Goal: Task Accomplishment & Management: Manage account settings

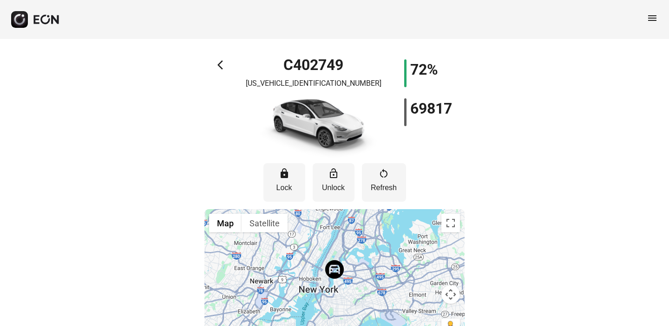
scroll to position [31, 0]
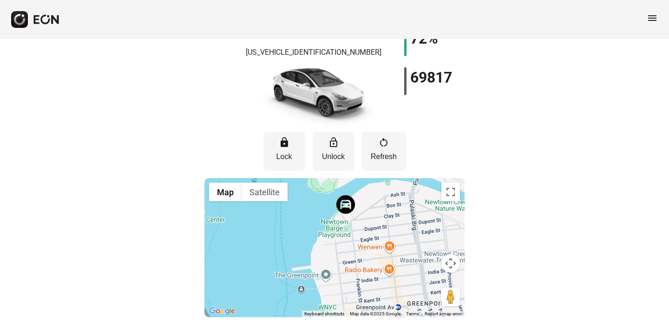
drag, startPoint x: 295, startPoint y: 300, endPoint x: 293, endPoint y: 202, distance: 97.1
click at [293, 201] on div at bounding box center [334, 247] width 260 height 139
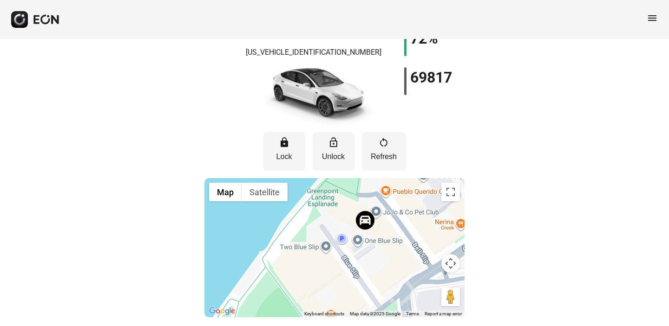
drag, startPoint x: 285, startPoint y: 221, endPoint x: 248, endPoint y: 259, distance: 52.9
click at [248, 259] on div at bounding box center [334, 247] width 260 height 139
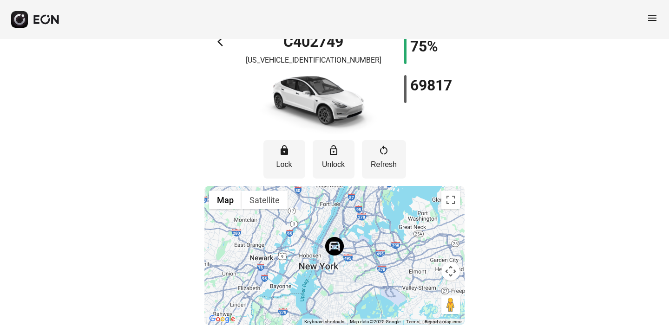
scroll to position [31, 0]
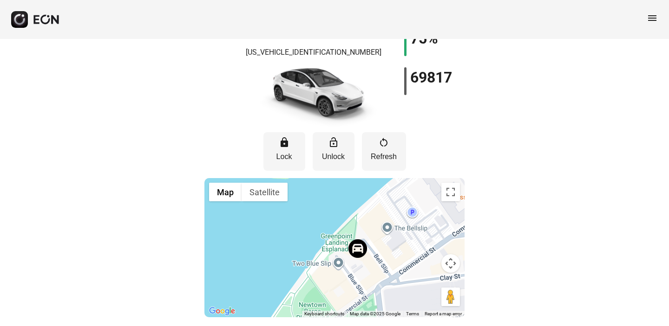
drag, startPoint x: 312, startPoint y: 268, endPoint x: 324, endPoint y: 224, distance: 46.3
click at [324, 224] on div at bounding box center [334, 247] width 260 height 139
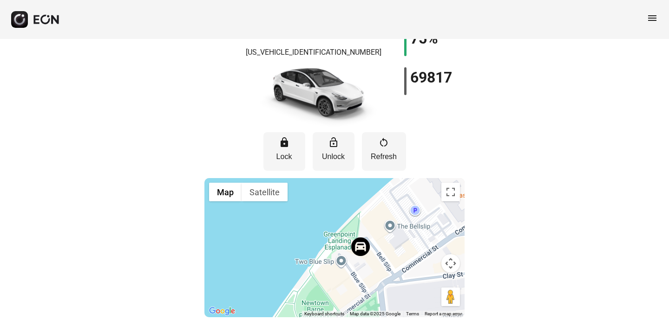
click at [536, 126] on div "arrow_back_ios C402749 7SAYGDEE4NF385696 75% 69817 lock Lock lock_open Unlock r…" at bounding box center [334, 167] width 669 height 319
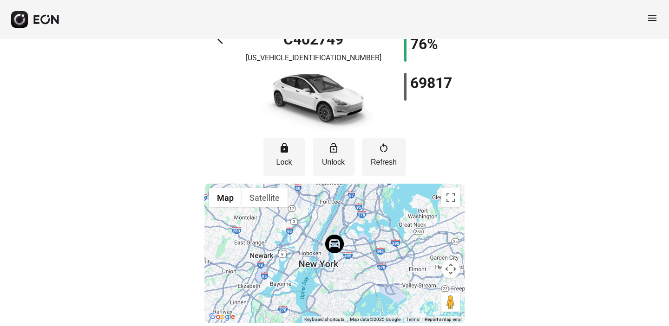
scroll to position [31, 0]
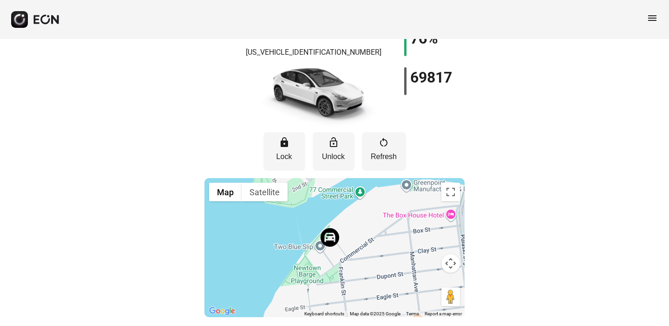
drag, startPoint x: 411, startPoint y: 272, endPoint x: 286, endPoint y: 228, distance: 132.6
click at [286, 229] on div at bounding box center [334, 247] width 260 height 139
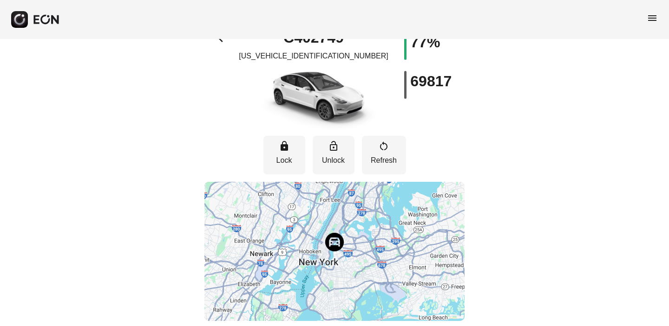
scroll to position [31, 0]
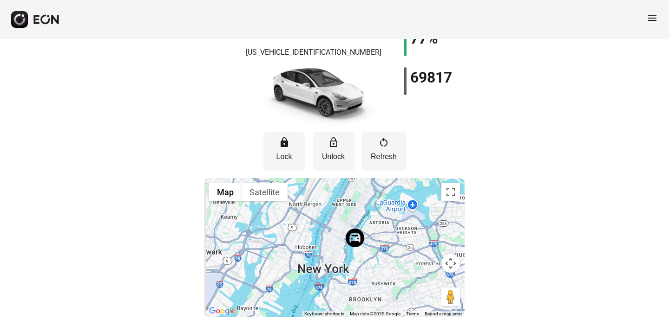
drag, startPoint x: 354, startPoint y: 302, endPoint x: 371, endPoint y: 265, distance: 40.6
click at [371, 265] on div at bounding box center [334, 247] width 260 height 139
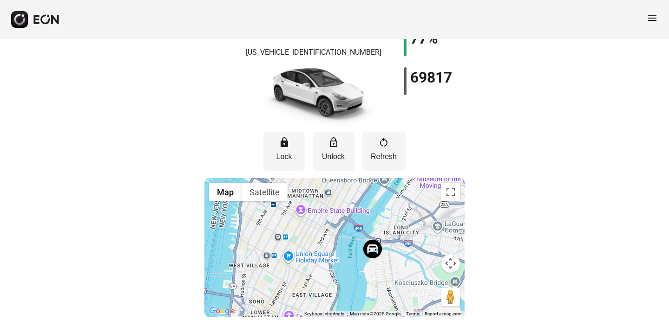
drag, startPoint x: 362, startPoint y: 274, endPoint x: 344, endPoint y: 231, distance: 46.0
click at [344, 231] on div at bounding box center [334, 247] width 260 height 139
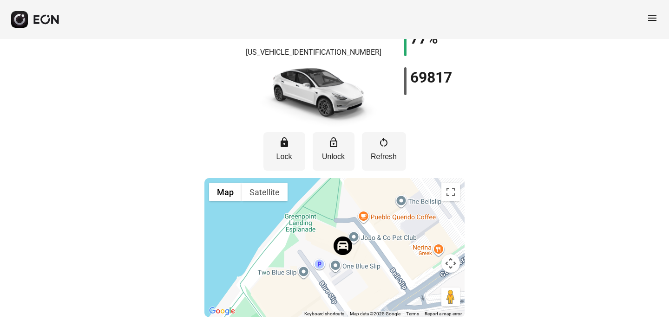
scroll to position [0, 0]
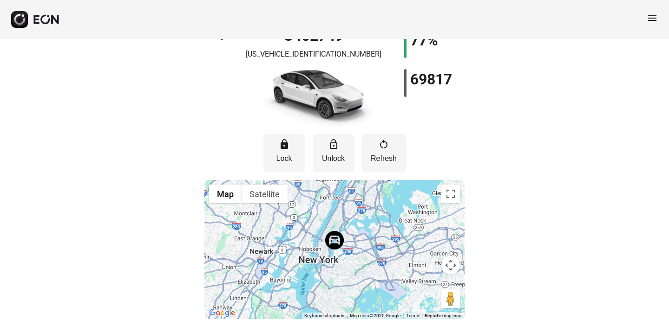
scroll to position [31, 0]
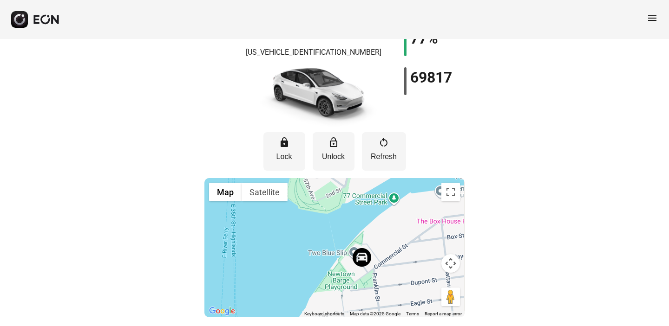
drag, startPoint x: 352, startPoint y: 294, endPoint x: 313, endPoint y: 249, distance: 59.3
click at [313, 250] on div at bounding box center [334, 247] width 260 height 139
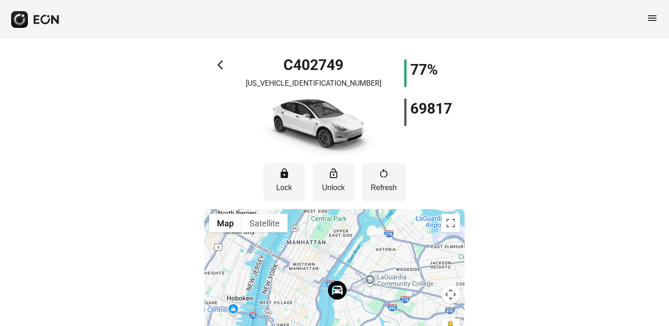
drag, startPoint x: 324, startPoint y: 311, endPoint x: 324, endPoint y: 249, distance: 62.2
click at [324, 249] on div at bounding box center [334, 278] width 260 height 139
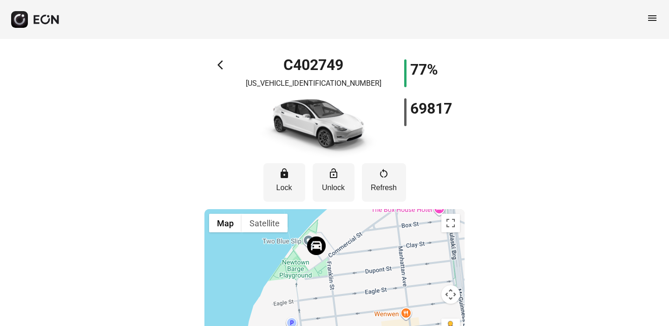
drag, startPoint x: 309, startPoint y: 301, endPoint x: 317, endPoint y: 220, distance: 81.2
click at [317, 218] on div at bounding box center [334, 278] width 260 height 139
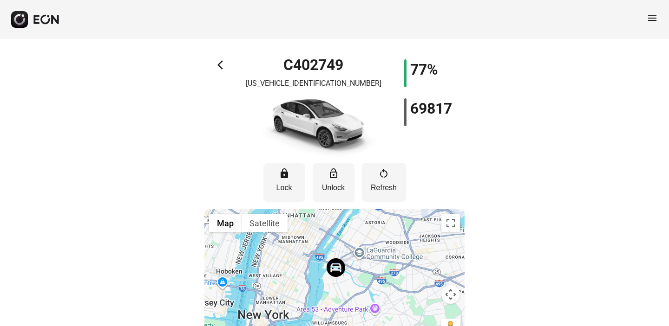
drag, startPoint x: 320, startPoint y: 285, endPoint x: 297, endPoint y: 249, distance: 42.4
click at [298, 250] on div at bounding box center [334, 278] width 260 height 139
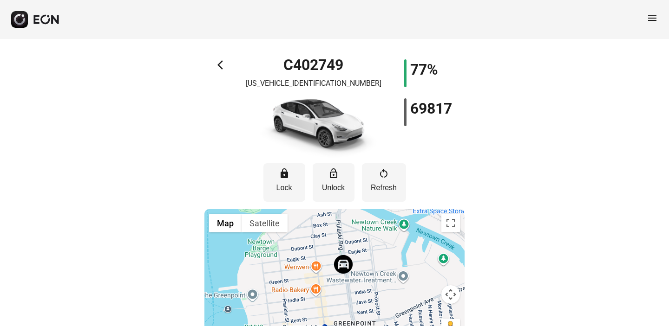
drag, startPoint x: 327, startPoint y: 279, endPoint x: 304, endPoint y: 248, distance: 39.2
click at [304, 248] on div at bounding box center [334, 278] width 260 height 139
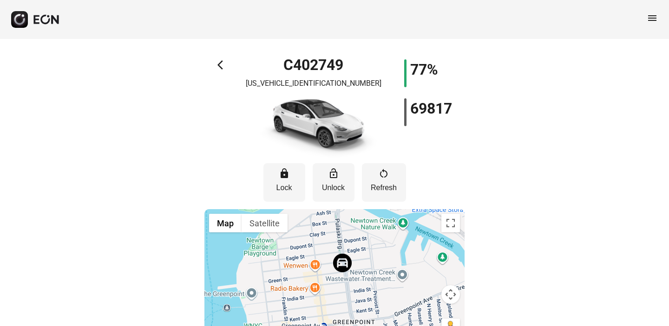
drag, startPoint x: 140, startPoint y: 215, endPoint x: 140, endPoint y: 165, distance: 49.2
click at [140, 166] on div "arrow_back_ios C402749 7SAYGDEE4NF385696 77% 69817 lock Lock lock_open Unlock r…" at bounding box center [334, 198] width 669 height 319
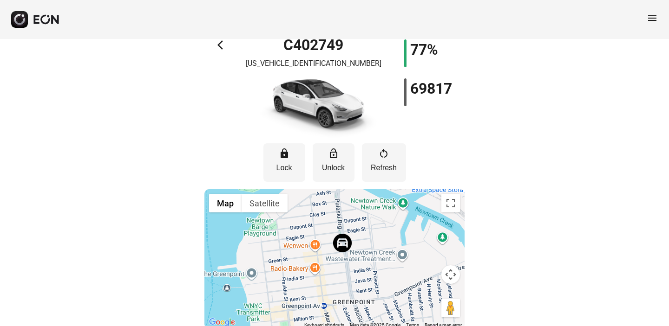
scroll to position [31, 0]
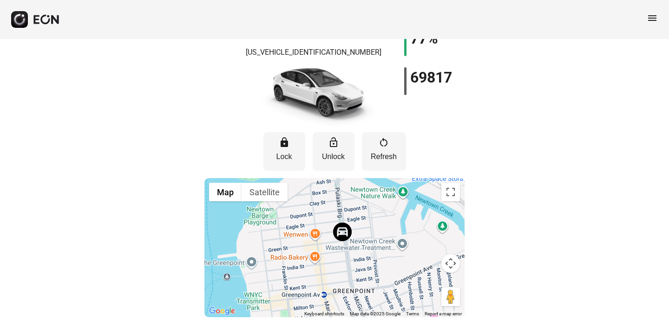
click at [526, 211] on div "arrow_back_ios C402749 7SAYGDEE4NF385696 77% 69817 lock Lock lock_open Unlock r…" at bounding box center [334, 167] width 669 height 319
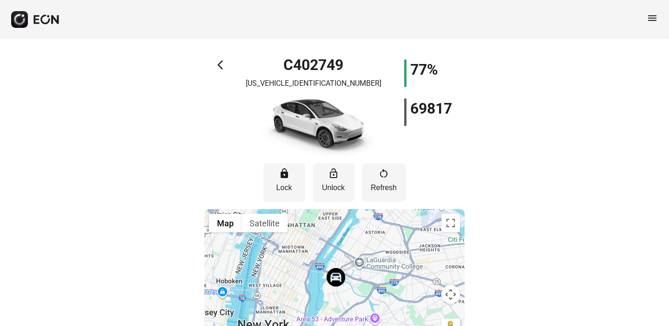
drag, startPoint x: 338, startPoint y: 287, endPoint x: 330, endPoint y: 230, distance: 56.7
click at [330, 230] on div at bounding box center [334, 278] width 260 height 139
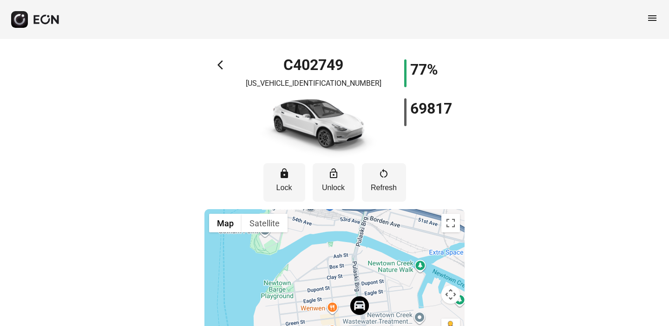
drag, startPoint x: 346, startPoint y: 285, endPoint x: 315, endPoint y: 203, distance: 87.1
click at [315, 203] on div "lock Lock lock_open Unlock restart_alt Refresh ← Move left → Move right ↑ Move …" at bounding box center [334, 253] width 260 height 191
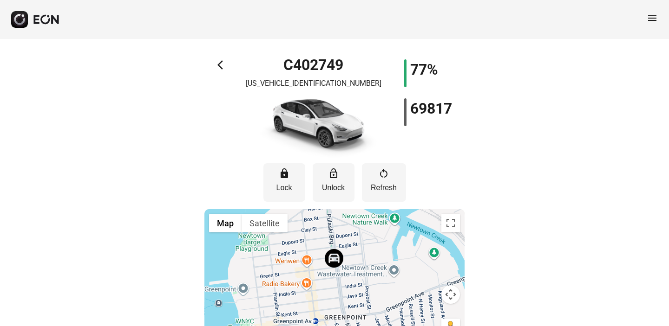
drag, startPoint x: 326, startPoint y: 245, endPoint x: 318, endPoint y: 228, distance: 18.9
click at [318, 228] on div at bounding box center [334, 278] width 260 height 139
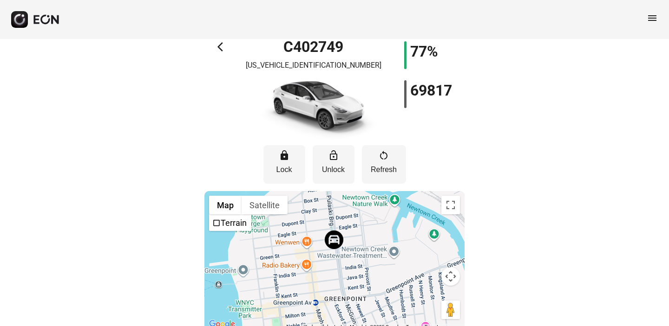
scroll to position [31, 0]
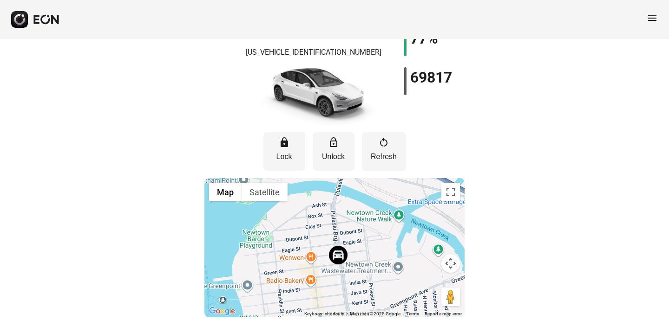
drag, startPoint x: 317, startPoint y: 268, endPoint x: 319, endPoint y: 295, distance: 27.0
click at [319, 295] on div at bounding box center [334, 247] width 260 height 139
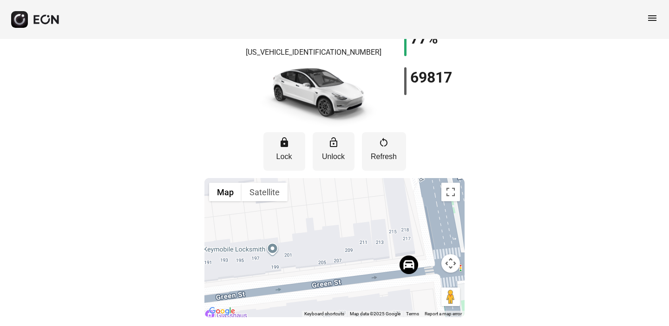
drag, startPoint x: 373, startPoint y: 281, endPoint x: 335, endPoint y: 219, distance: 73.0
click at [335, 219] on div at bounding box center [334, 247] width 260 height 139
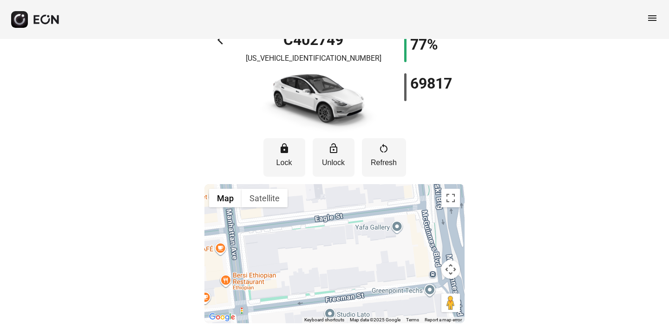
scroll to position [31, 0]
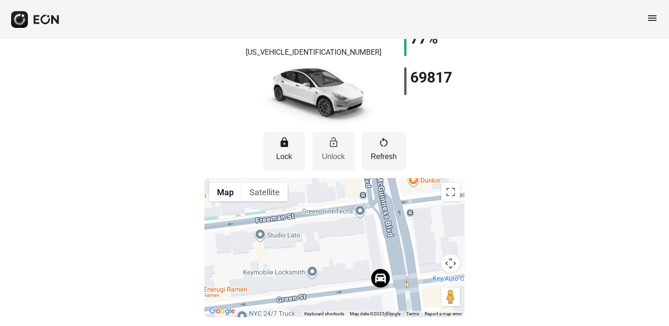
drag, startPoint x: 404, startPoint y: 257, endPoint x: 314, endPoint y: 170, distance: 125.5
click at [314, 170] on div "lock Lock lock_open Unlock restart_alt Refresh ← Move left → Move right ↑ Move …" at bounding box center [334, 222] width 260 height 191
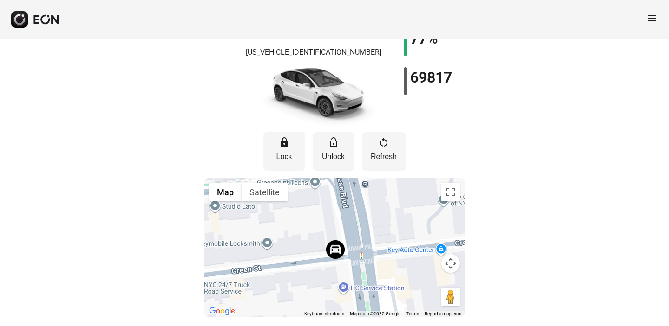
drag, startPoint x: 335, startPoint y: 250, endPoint x: 318, endPoint y: 234, distance: 24.0
click at [317, 234] on div at bounding box center [334, 247] width 260 height 139
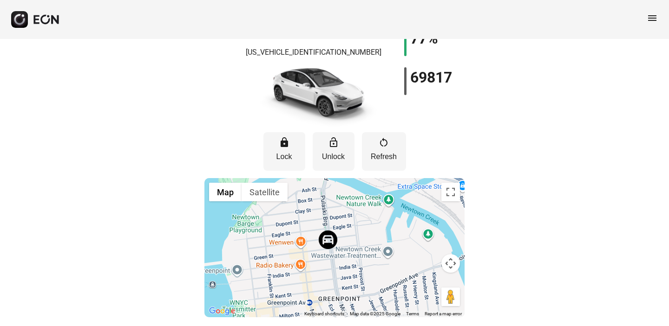
drag, startPoint x: 257, startPoint y: 259, endPoint x: 261, endPoint y: 225, distance: 34.2
click at [261, 224] on div at bounding box center [334, 247] width 260 height 139
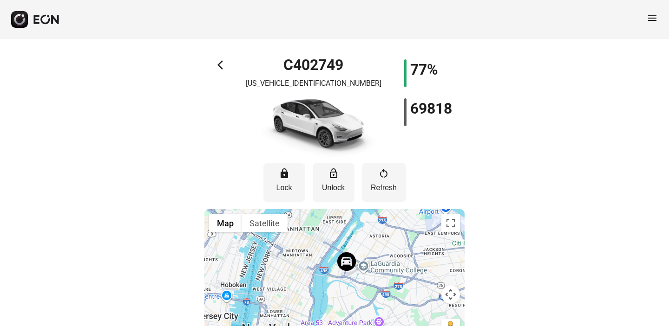
drag, startPoint x: 285, startPoint y: 306, endPoint x: 324, endPoint y: 269, distance: 52.9
click at [323, 269] on div at bounding box center [334, 278] width 260 height 139
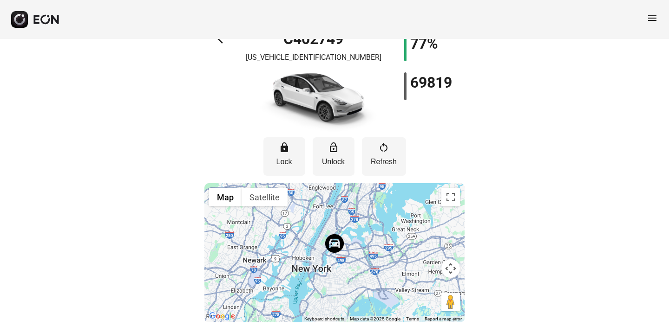
scroll to position [31, 0]
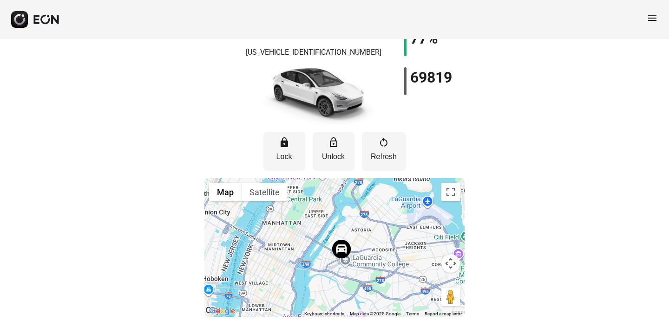
drag, startPoint x: 326, startPoint y: 243, endPoint x: 370, endPoint y: 235, distance: 43.9
click at [370, 235] on div at bounding box center [334, 247] width 260 height 139
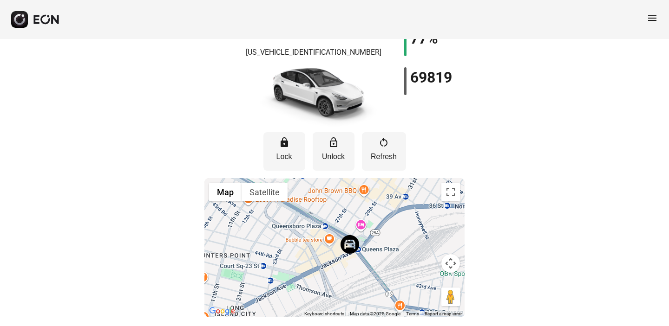
drag, startPoint x: 273, startPoint y: 292, endPoint x: 320, endPoint y: 252, distance: 62.0
click at [320, 252] on div at bounding box center [334, 247] width 260 height 139
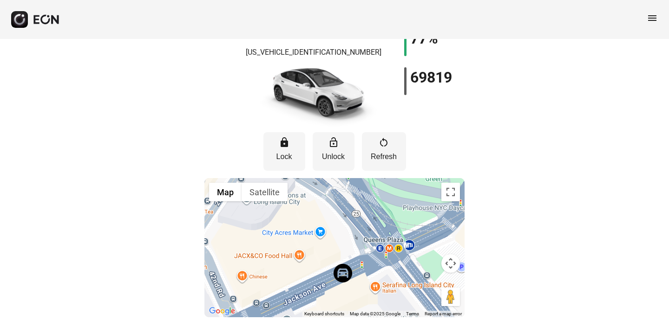
drag, startPoint x: 328, startPoint y: 287, endPoint x: 330, endPoint y: 244, distance: 42.8
click at [330, 244] on div at bounding box center [334, 247] width 260 height 139
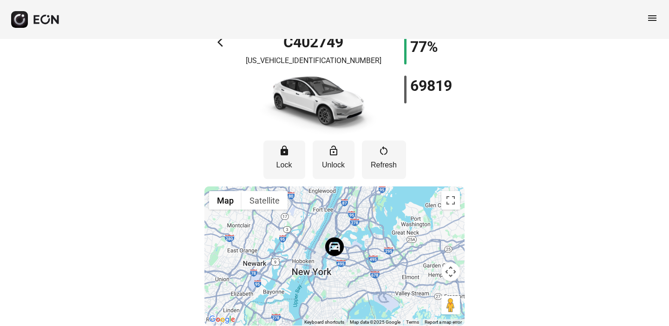
scroll to position [31, 0]
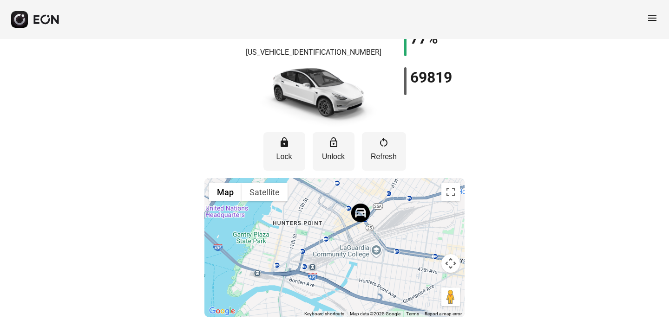
drag, startPoint x: 363, startPoint y: 251, endPoint x: 310, endPoint y: 270, distance: 56.3
click at [310, 270] on div at bounding box center [334, 247] width 260 height 139
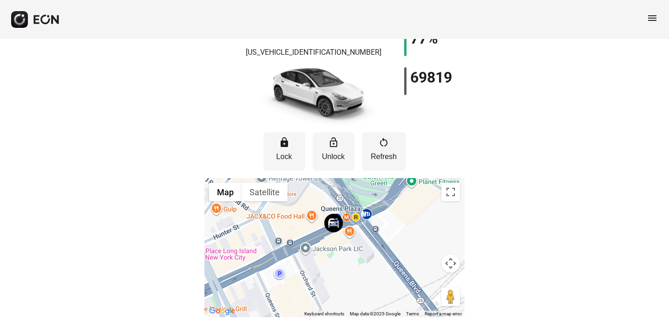
drag, startPoint x: 376, startPoint y: 225, endPoint x: 323, endPoint y: 270, distance: 69.2
click at [323, 277] on div at bounding box center [334, 247] width 260 height 139
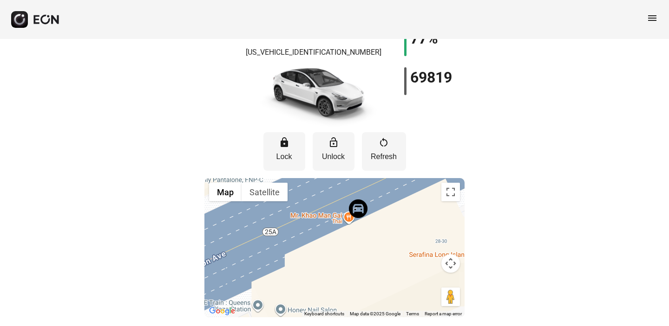
drag, startPoint x: 315, startPoint y: 221, endPoint x: 376, endPoint y: 283, distance: 87.0
click at [375, 286] on div at bounding box center [334, 247] width 260 height 139
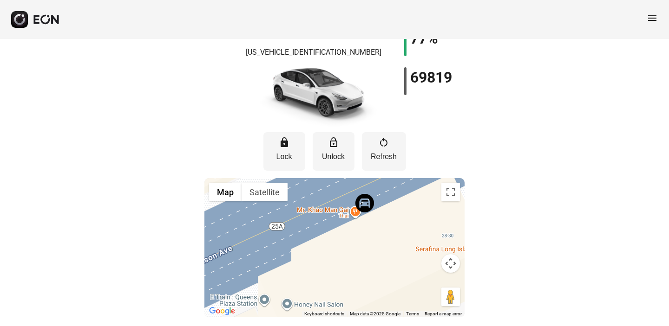
scroll to position [0, 0]
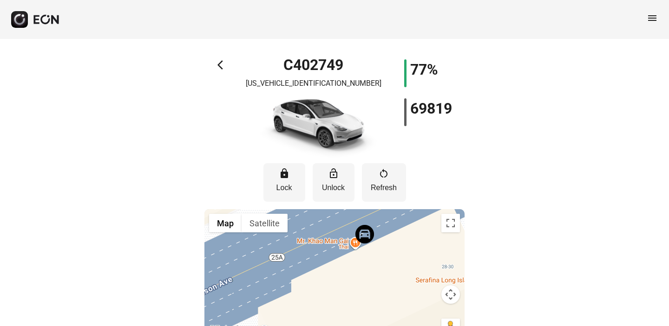
click at [220, 63] on span "arrow_back_ios" at bounding box center [222, 64] width 11 height 11
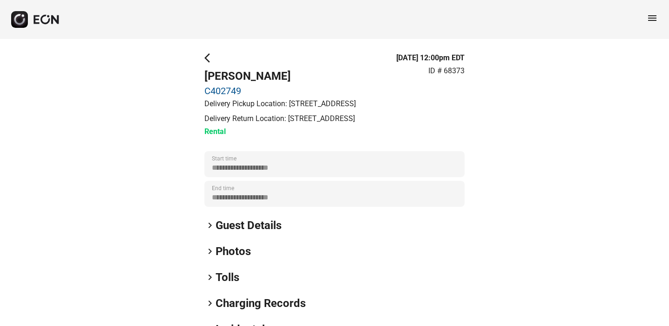
scroll to position [1, 0]
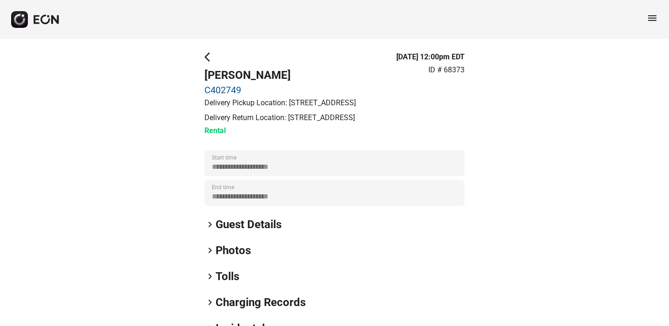
click at [210, 276] on span "keyboard_arrow_right" at bounding box center [209, 276] width 11 height 11
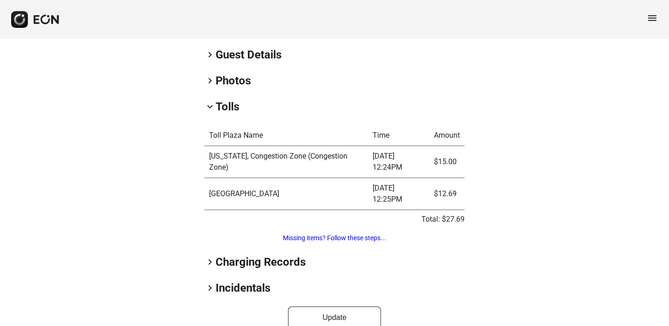
scroll to position [187, 0]
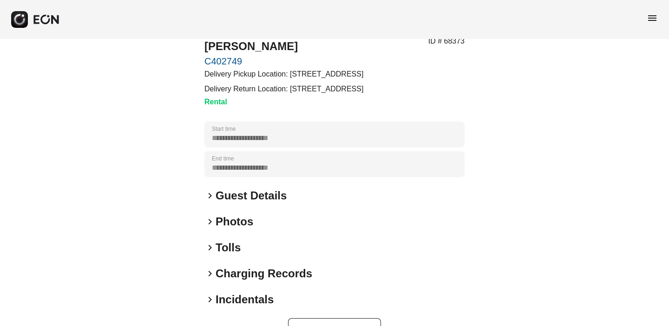
scroll to position [57, 0]
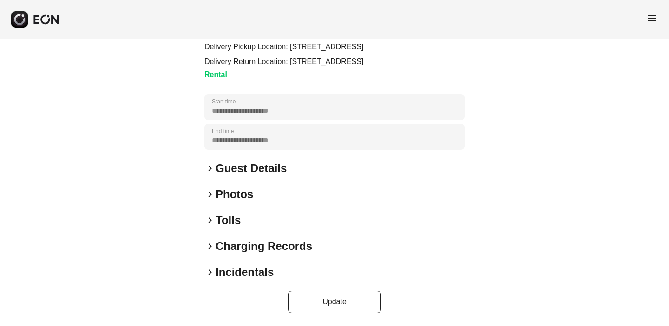
click at [209, 218] on span "keyboard_arrow_right" at bounding box center [209, 220] width 11 height 11
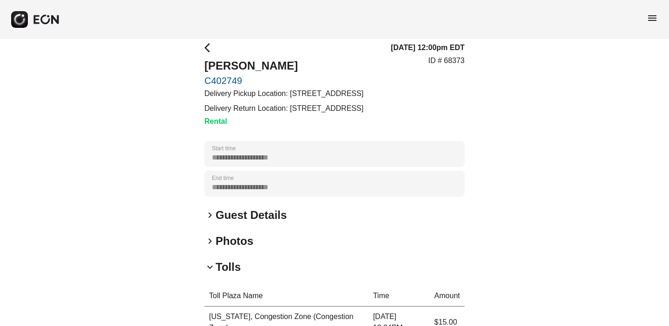
scroll to position [0, 0]
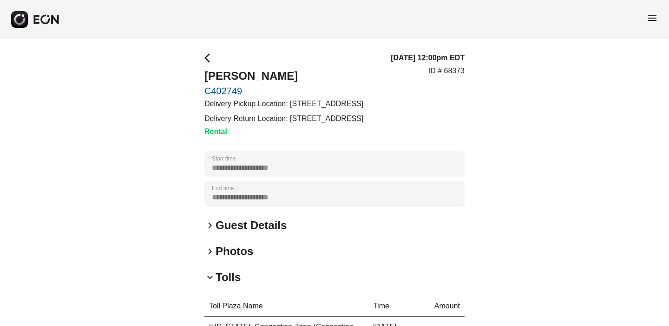
click at [231, 91] on link "C402749" at bounding box center [283, 90] width 159 height 11
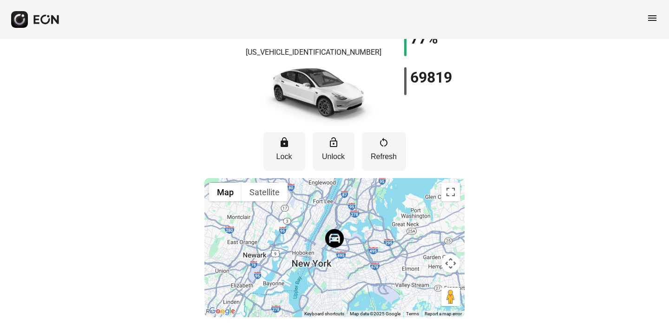
scroll to position [31, 0]
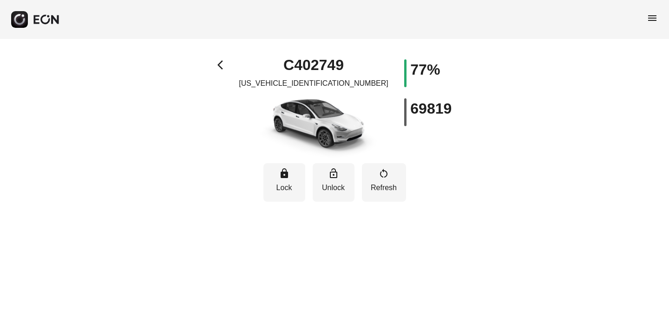
scroll to position [31, 0]
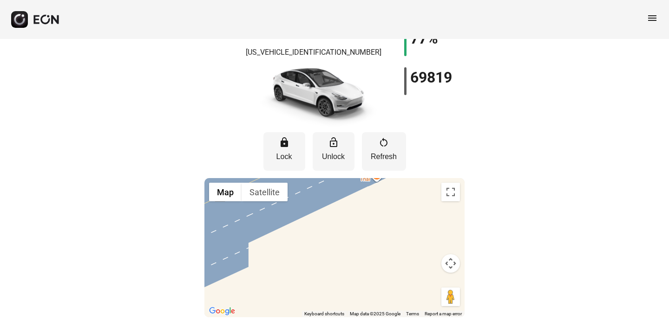
drag, startPoint x: 377, startPoint y: 234, endPoint x: 363, endPoint y: 294, distance: 62.4
click at [364, 293] on div at bounding box center [334, 247] width 260 height 139
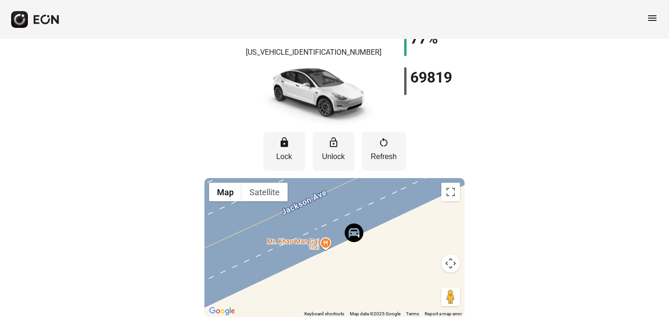
drag, startPoint x: 384, startPoint y: 235, endPoint x: 326, endPoint y: 304, distance: 89.4
click at [326, 304] on div at bounding box center [334, 247] width 260 height 139
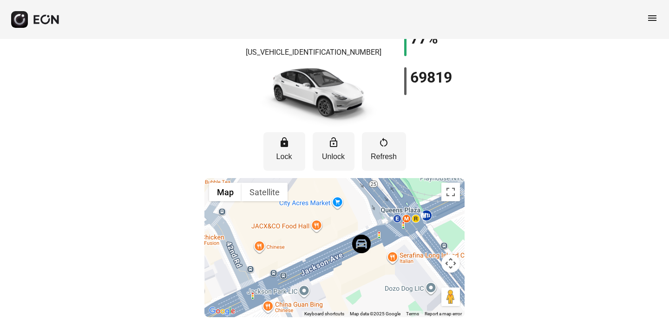
click at [554, 226] on div "arrow_back_ios C402749 [US_VEHICLE_IDENTIFICATION_NUMBER] 77% 69819 lock Lock l…" at bounding box center [334, 167] width 669 height 319
